Goal: Find specific page/section: Find specific page/section

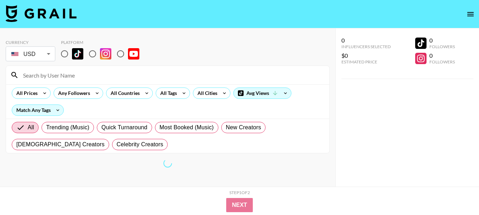
click at [92, 56] on input "radio" at bounding box center [92, 53] width 15 height 15
radio input "true"
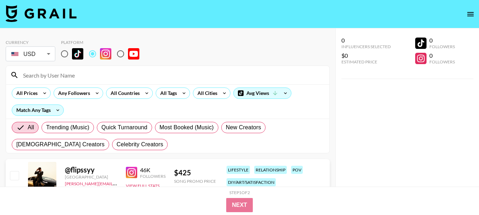
click at [165, 73] on input at bounding box center [172, 75] width 307 height 11
paste input "sunnrayy"
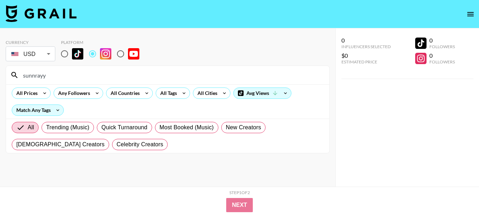
click at [200, 75] on input "sunnrayy" at bounding box center [172, 75] width 307 height 11
paste input "monicamaragos"
click at [196, 77] on input "monicamaragosmonicamaragos" at bounding box center [172, 75] width 307 height 11
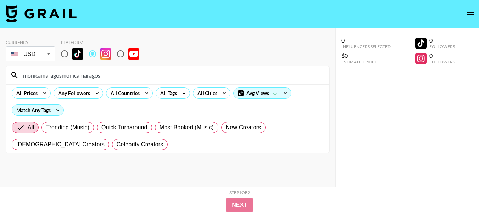
click at [196, 77] on input "monicamaragosmonicamaragos" at bounding box center [172, 75] width 307 height 11
paste input
click at [177, 76] on input "monicamaragos" at bounding box center [172, 75] width 307 height 11
paste input "kiya_echohawk"
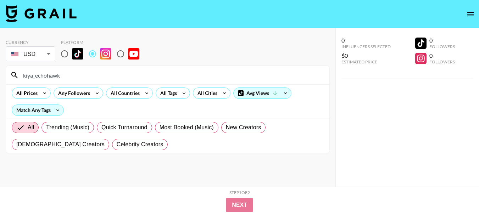
click at [154, 77] on input "kiya_echohawk" at bounding box center [172, 75] width 307 height 11
paste input "sydneysky_"
click at [106, 71] on input "sydneysky_" at bounding box center [172, 75] width 307 height 11
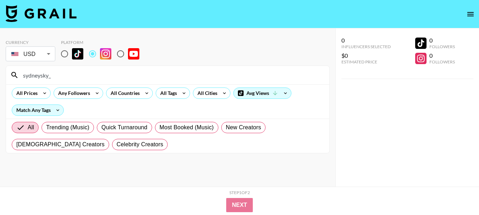
click at [106, 72] on input "sydneysky_" at bounding box center [172, 75] width 307 height 11
paste input "amber0utside"
type input "amber0utside"
